Goal: Transaction & Acquisition: Purchase product/service

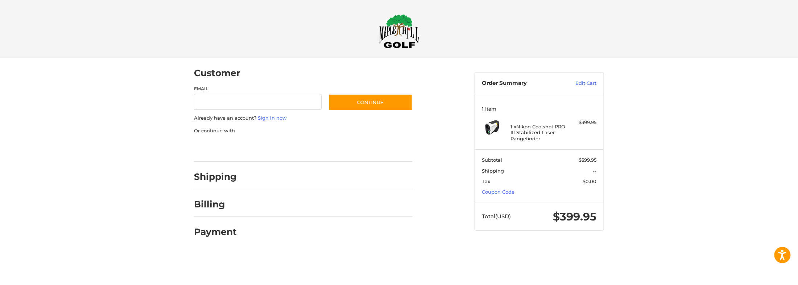
click at [0, 251] on div at bounding box center [0, 251] width 0 height 0
click at [251, 178] on div at bounding box center [328, 178] width 169 height 9
click at [211, 174] on h2 "Shipping" at bounding box center [215, 176] width 43 height 11
